Goal: Information Seeking & Learning: Find specific fact

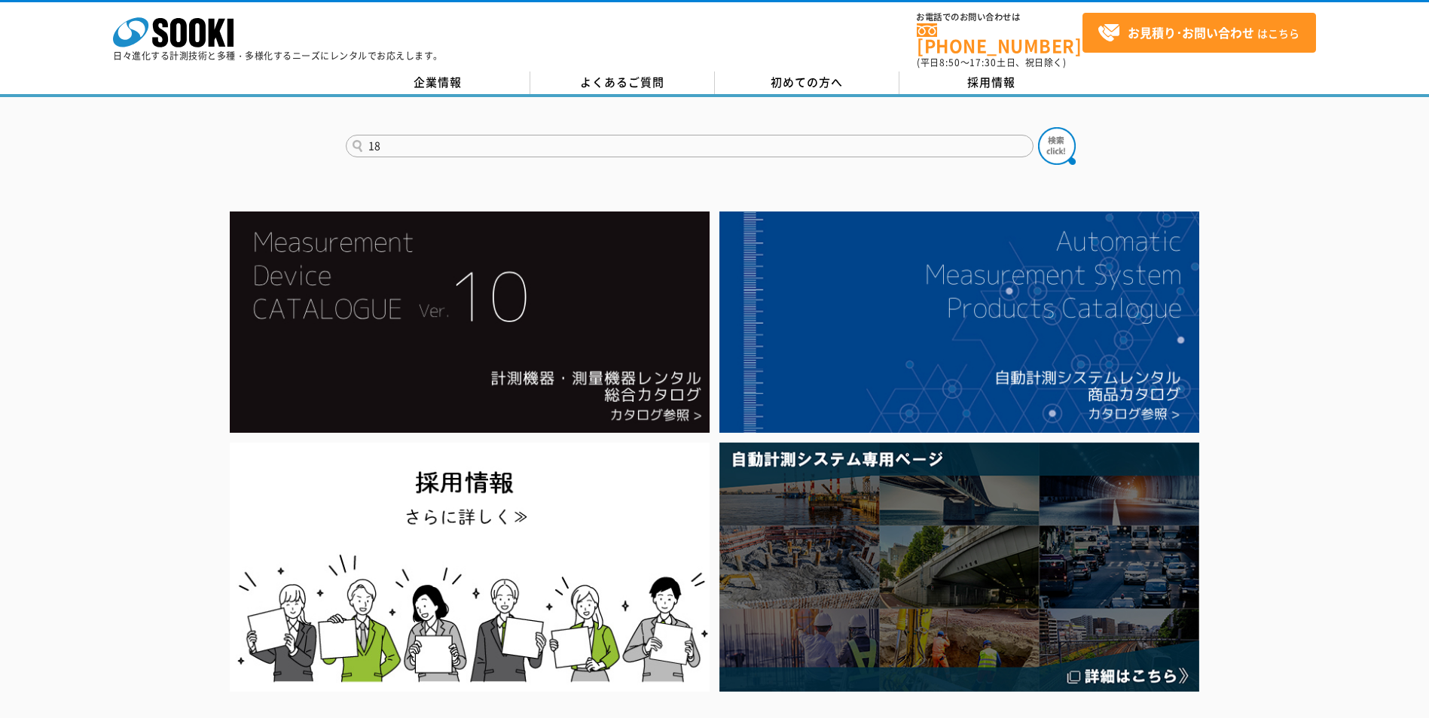
type input "1"
type input "MR6000"
click at [1038, 127] on button at bounding box center [1057, 146] width 38 height 38
